Goal: Find specific page/section: Find specific page/section

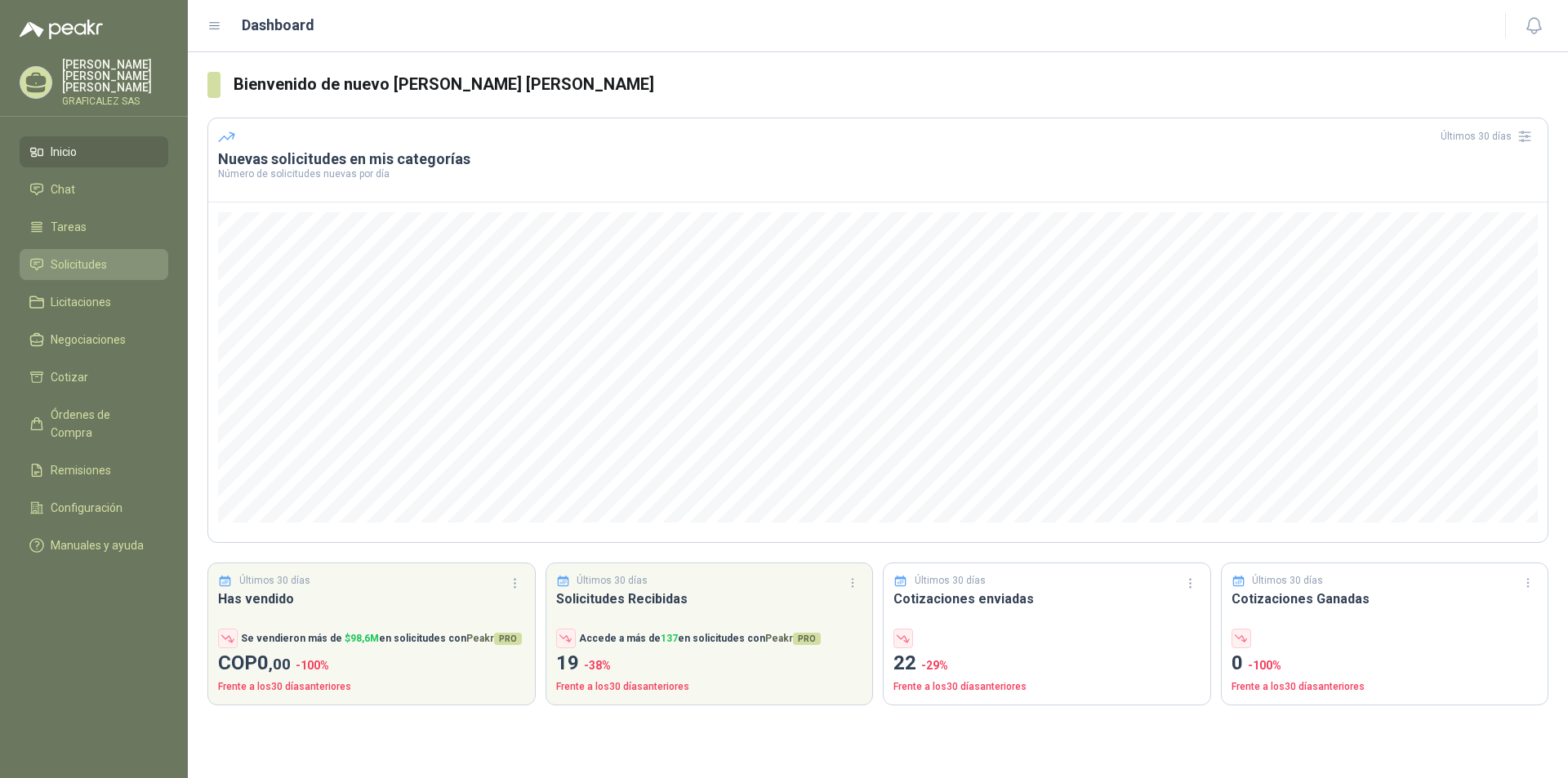
click at [64, 265] on span "Solicitudes" at bounding box center [78, 264] width 57 height 18
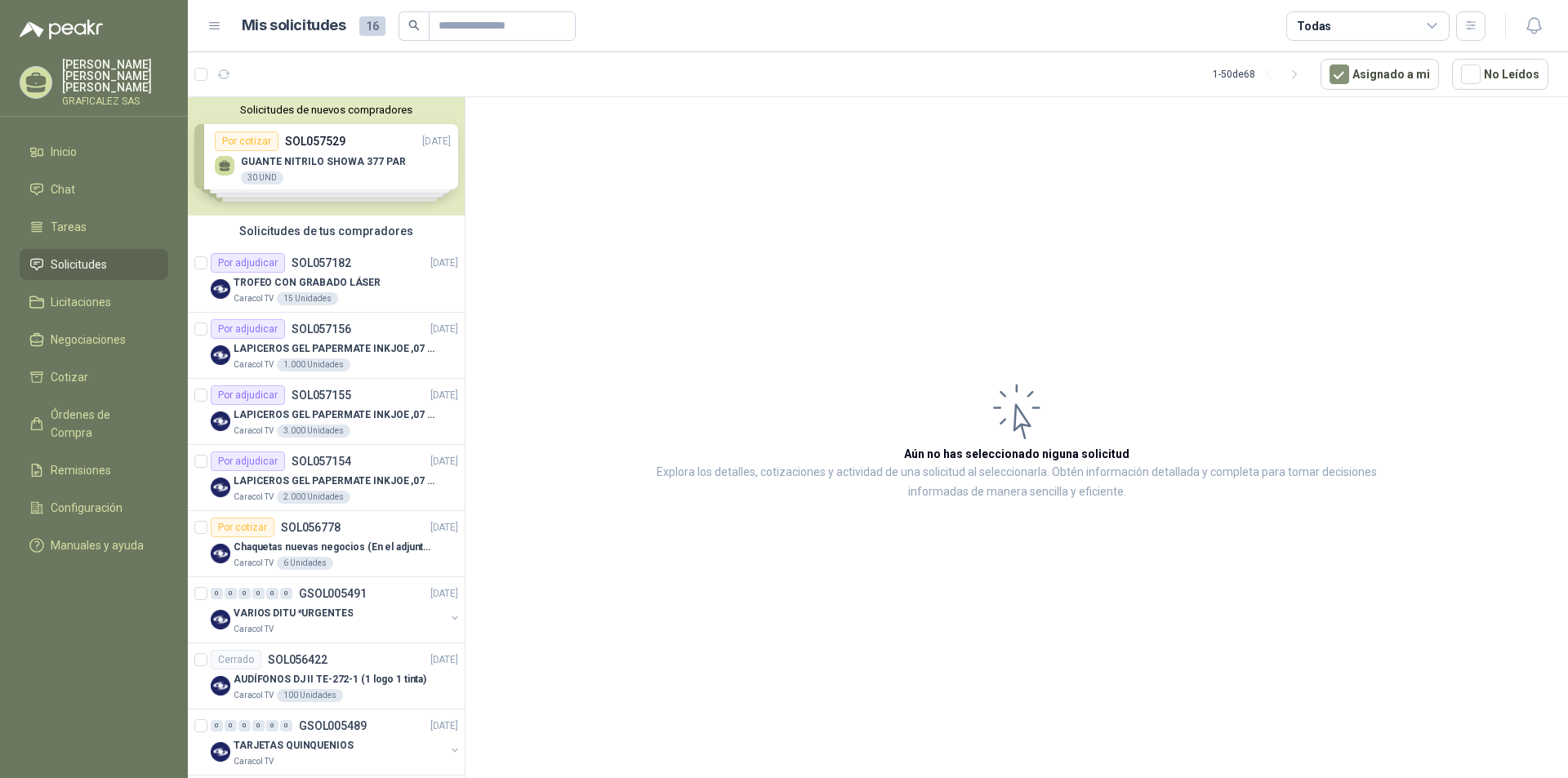
click at [334, 169] on div "Solicitudes de nuevos compradores Por cotizar SOL057529 [DATE] GUANTE NITRILO S…" at bounding box center [325, 156] width 276 height 119
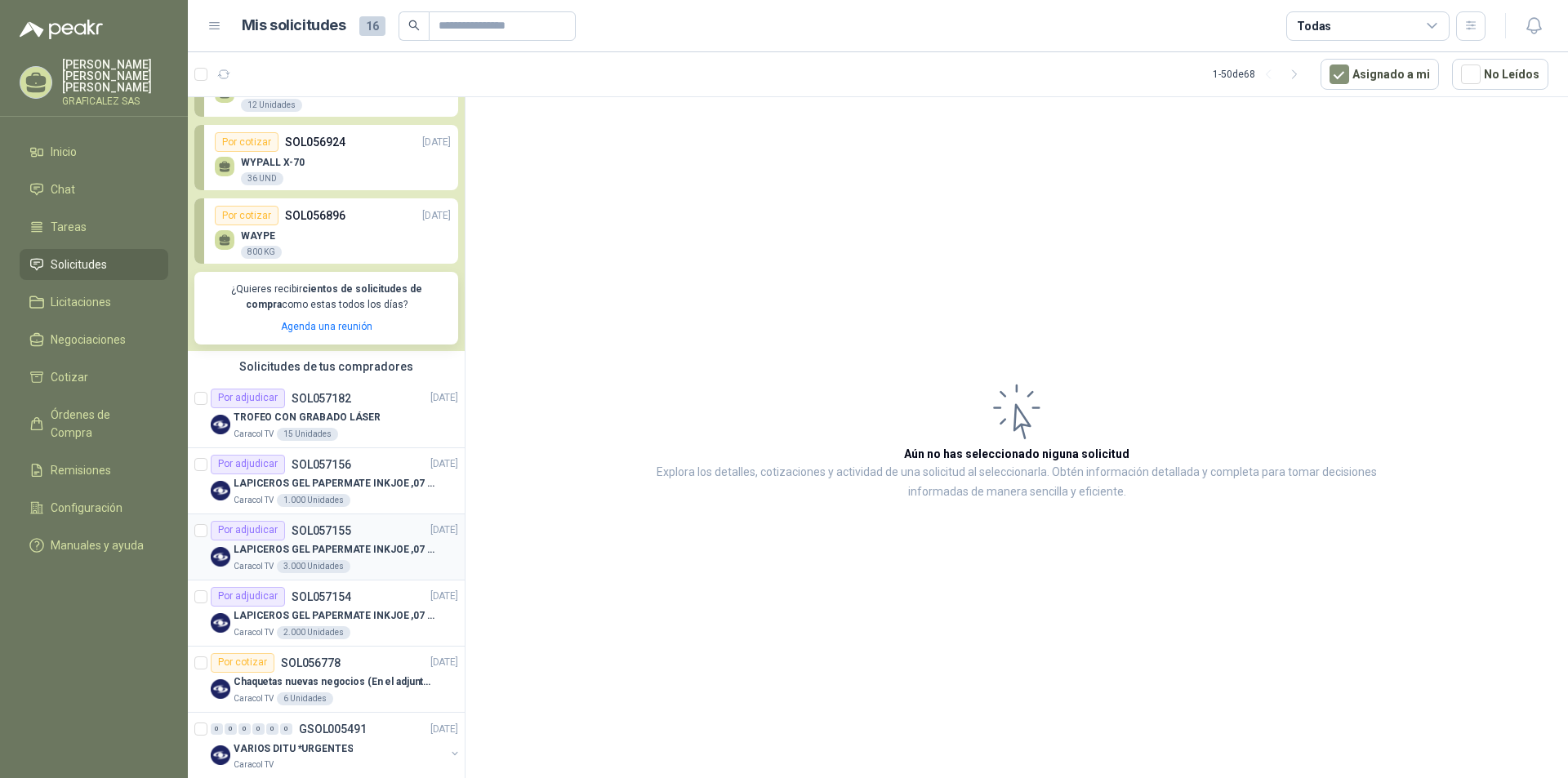
scroll to position [163, 0]
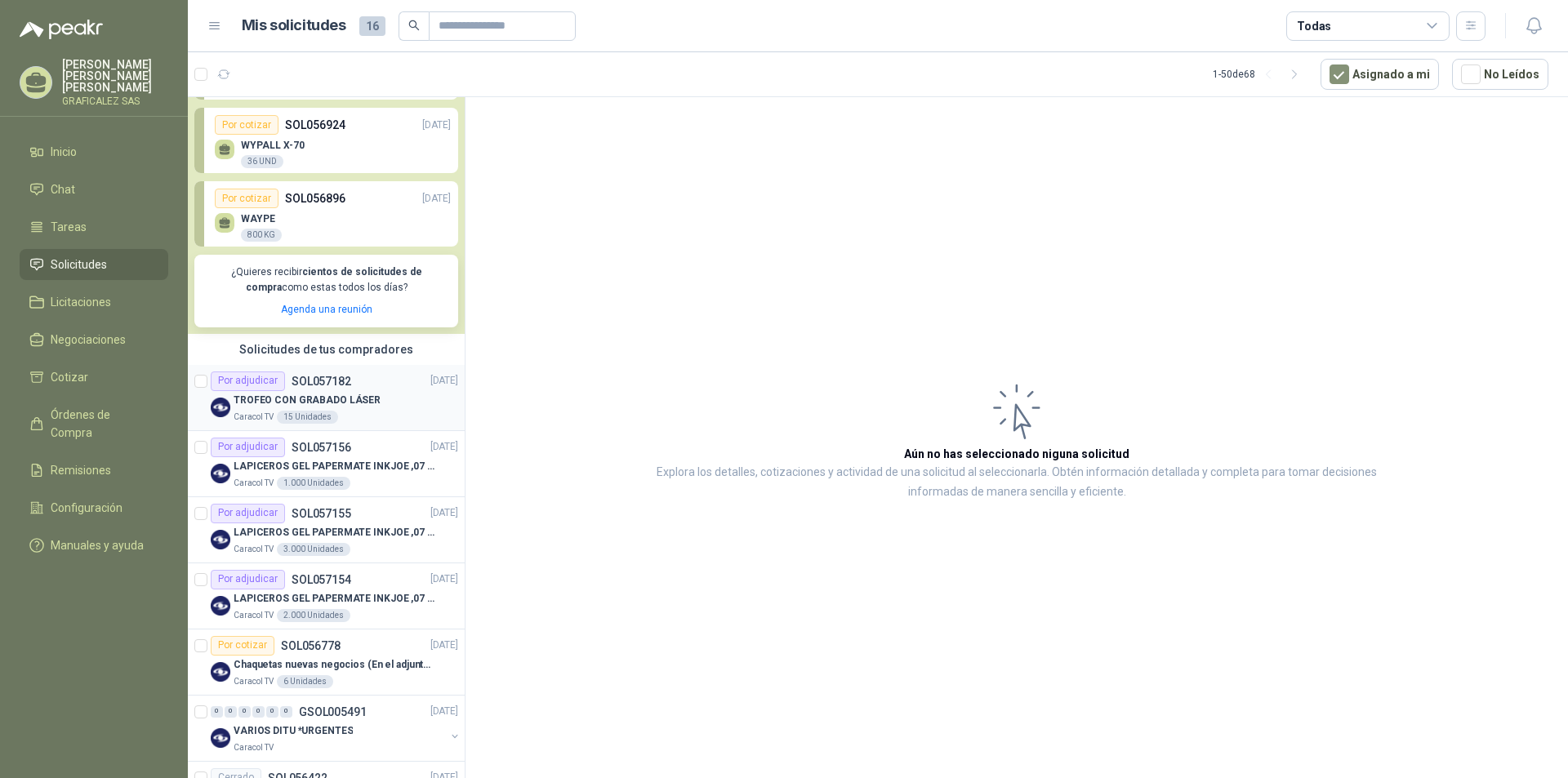
click at [416, 406] on div "TROFEO CON GRABADO LÁSER" at bounding box center [345, 400] width 224 height 19
